Goal: Task Accomplishment & Management: Use online tool/utility

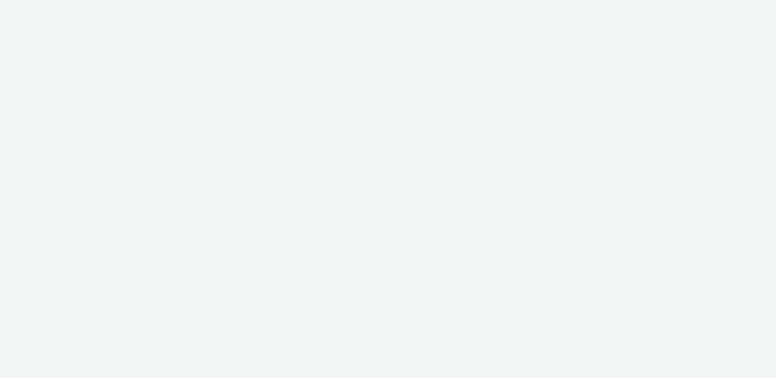
select select "11a7df10-284f-415c-b52a-427acf4c31ae"
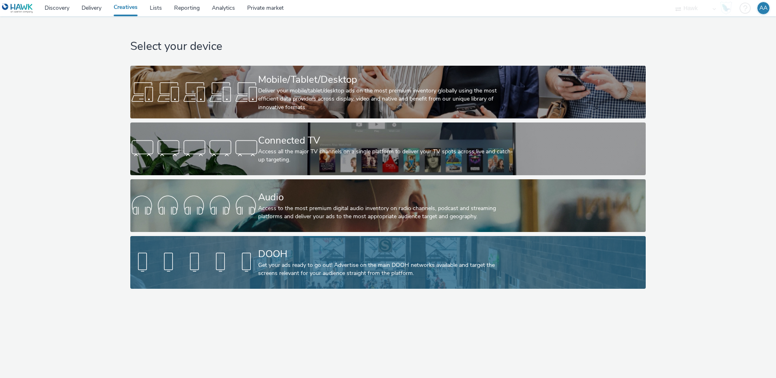
click at [325, 273] on div "Get your ads ready to go out! Advertise on the main DOOH networks available and…" at bounding box center [386, 269] width 256 height 17
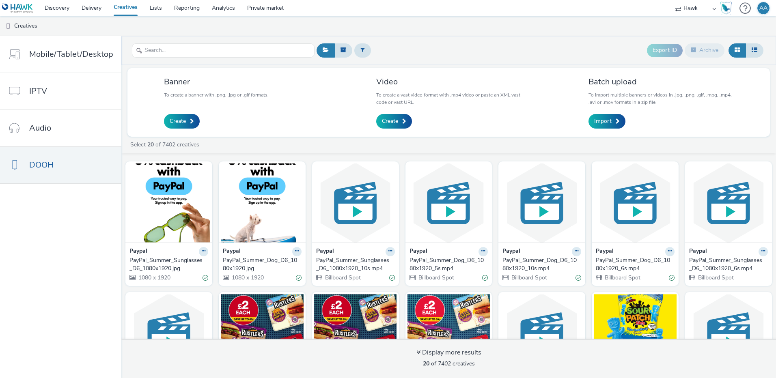
click at [351, 266] on div "PayPal_Summer_Sunglasses_D6_1080x1920_10s.mp4" at bounding box center [353, 264] width 75 height 17
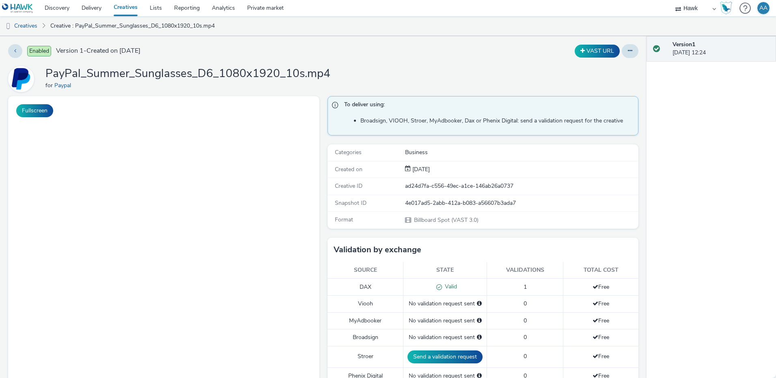
scroll to position [13, 0]
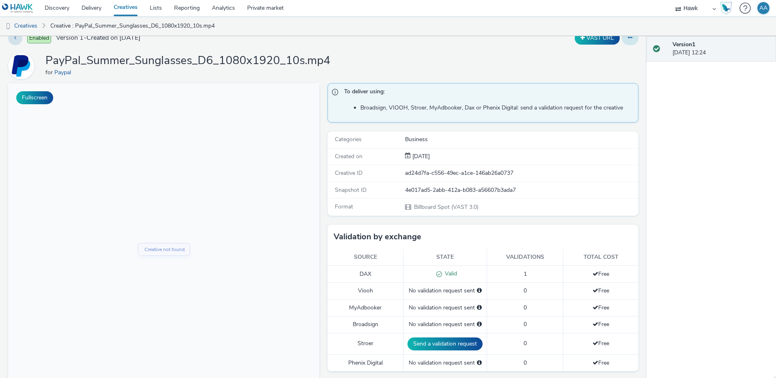
click at [624, 42] on button at bounding box center [630, 38] width 17 height 14
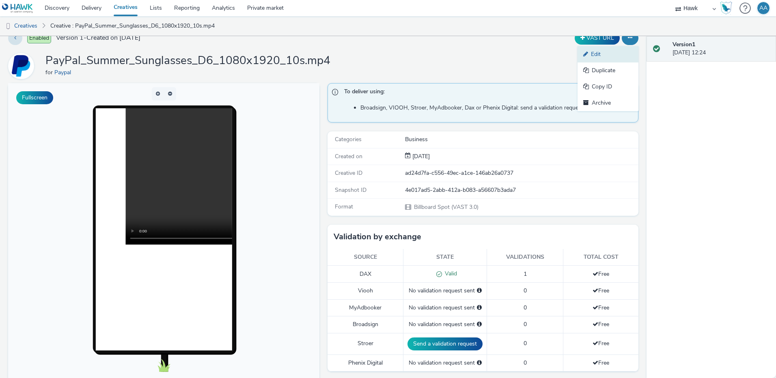
click at [610, 54] on link "Edit" at bounding box center [607, 54] width 61 height 16
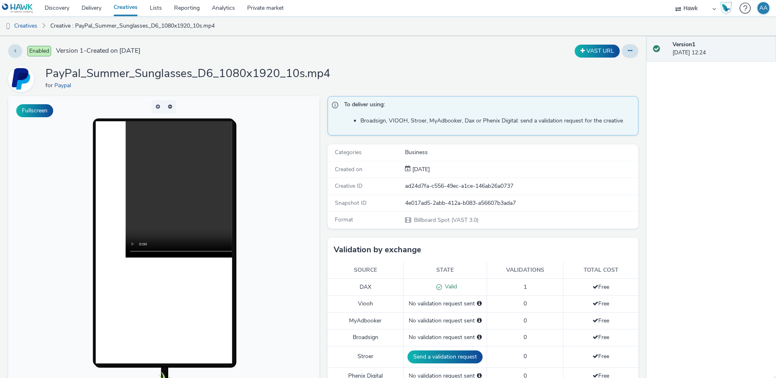
click at [28, 9] on img at bounding box center [17, 8] width 31 height 10
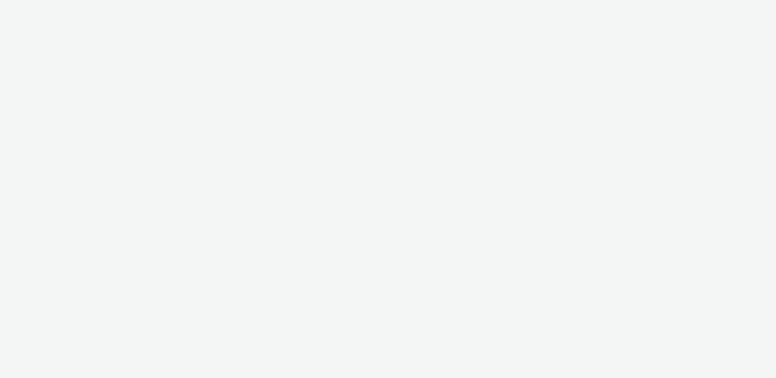
select select "11a7df10-284f-415c-b52a-427acf4c31ae"
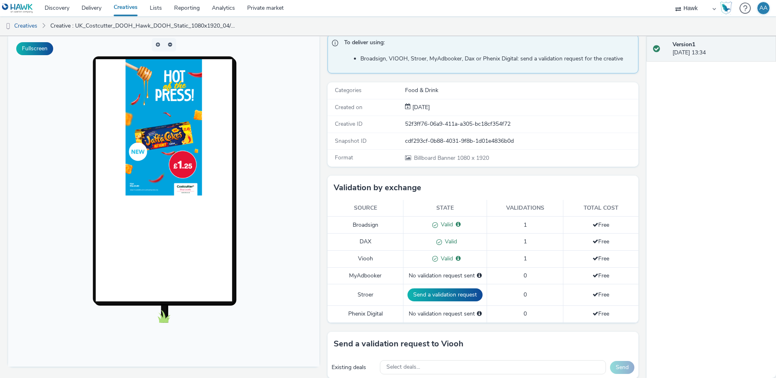
scroll to position [286, 0]
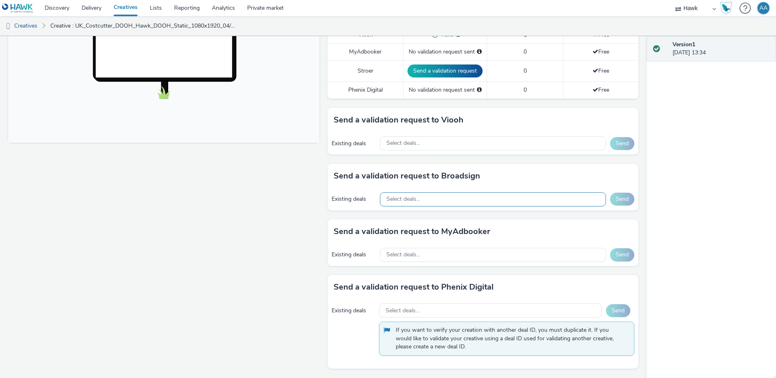
click at [424, 204] on div "Select deals..." at bounding box center [493, 199] width 226 height 14
click at [424, 202] on div "Select deals..." at bounding box center [493, 199] width 226 height 14
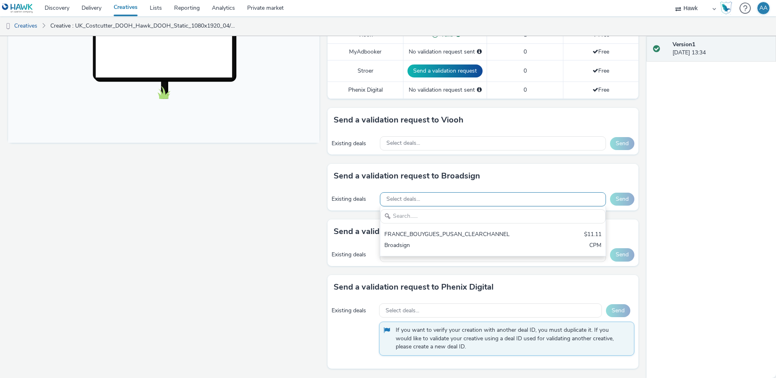
scroll to position [0, 0]
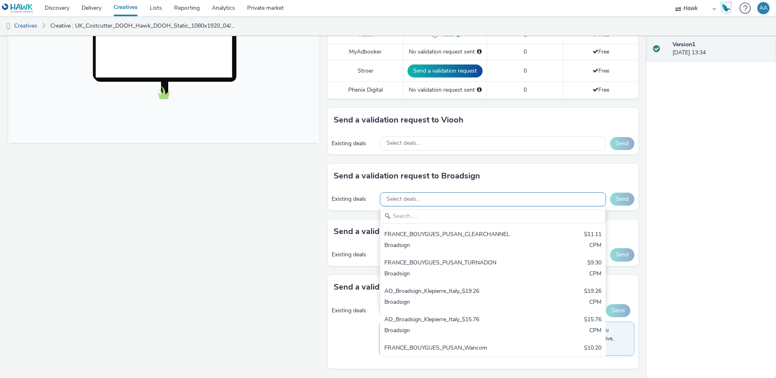
type input "https://manager.hawk-platform.io/mediaplans/fe710afe-780e-4c5c-ae2f-a6786709ba4…"
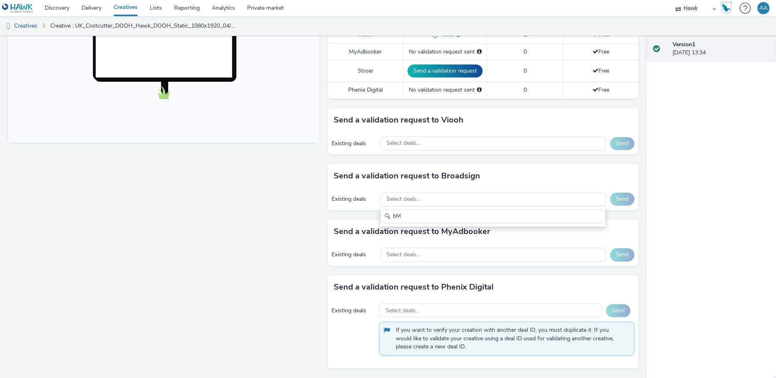
type input "b"
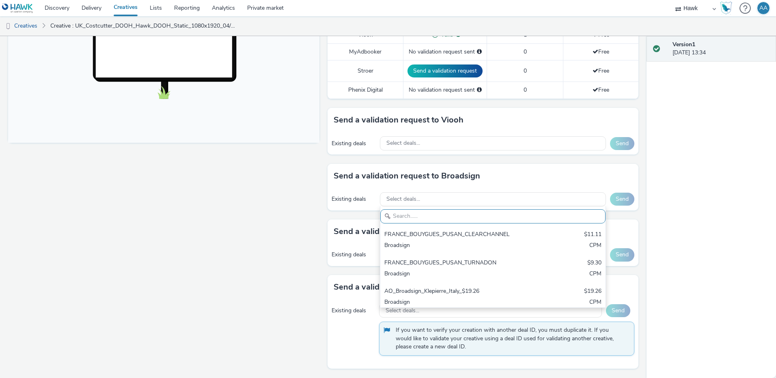
click at [226, 345] on div "Fullscreen" at bounding box center [165, 94] width 315 height 568
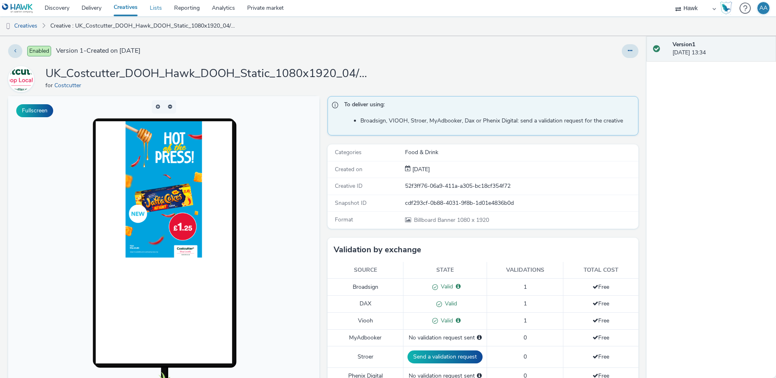
click at [159, 6] on link "Lists" at bounding box center [156, 8] width 24 height 16
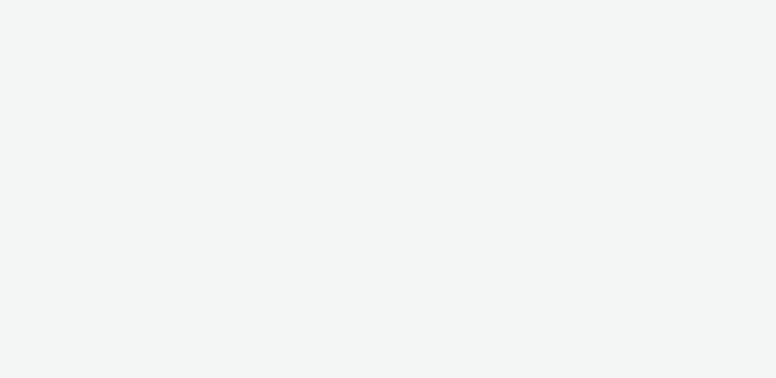
select select "11a7df10-284f-415c-b52a-427acf4c31ae"
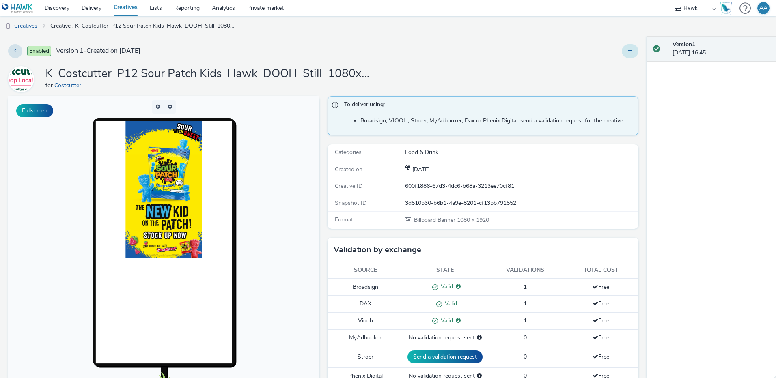
click at [622, 51] on button at bounding box center [630, 51] width 17 height 14
click at [615, 69] on link "Edit" at bounding box center [607, 67] width 61 height 16
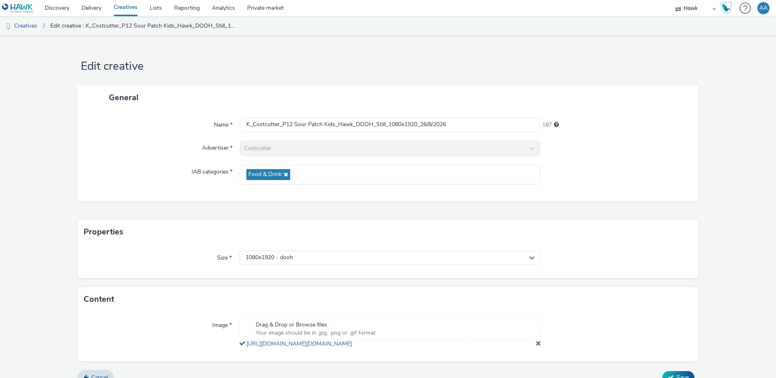
scroll to position [22, 0]
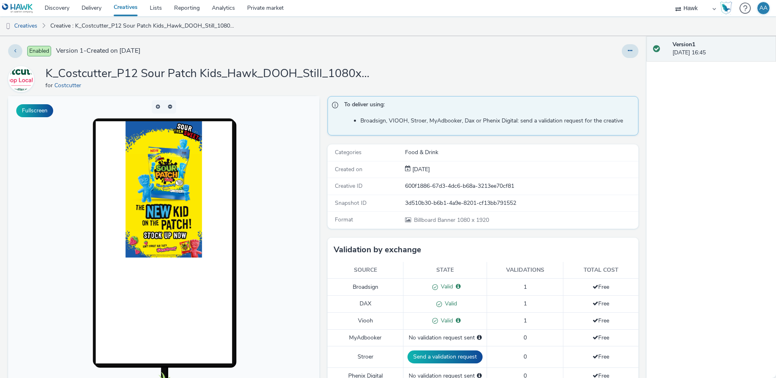
click at [507, 58] on div "Enabled Version 1 - Created on [DATE] K_Costcutter_P12 Sour Patch Kids_Hawk_DOO…" at bounding box center [323, 207] width 646 height 342
drag, startPoint x: 409, startPoint y: 217, endPoint x: 528, endPoint y: 236, distance: 121.2
click at [528, 236] on div "To deliver using: Broadsign, VIOOH, [PERSON_NAME], MyAdbooker, Dax or Phenix Di…" at bounding box center [480, 380] width 315 height 568
click at [426, 61] on div "Enabled Version 1 - Created on [DATE] K_Costcutter_P12 Sour Patch Kids_Hawk_DOO…" at bounding box center [323, 207] width 646 height 342
click at [471, 62] on div "Enabled Version 1 - Created on [DATE] K_Costcutter_P12 Sour Patch Kids_Hawk_DOO…" at bounding box center [323, 207] width 646 height 342
